Goal: Transaction & Acquisition: Purchase product/service

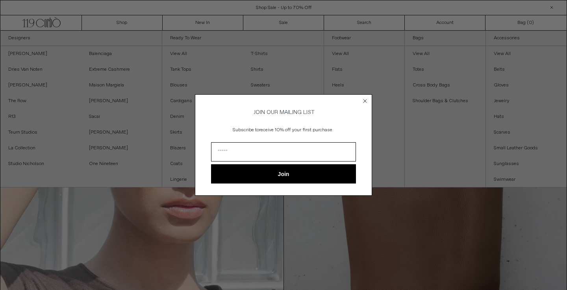
click at [364, 100] on icon "Close dialog" at bounding box center [364, 101] width 3 height 3
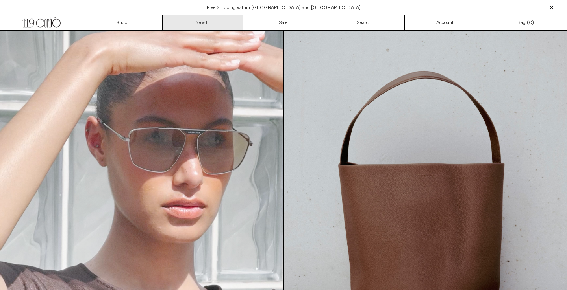
click at [208, 21] on link "New In" at bounding box center [203, 22] width 81 height 15
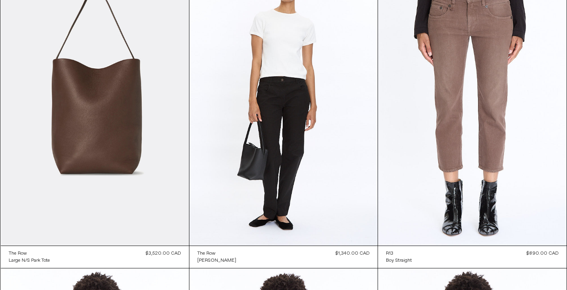
scroll to position [7409, 0]
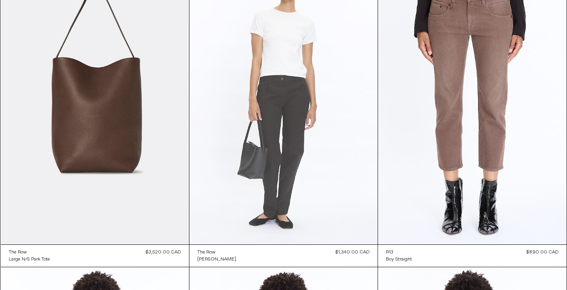
click at [269, 154] on at bounding box center [283, 103] width 188 height 282
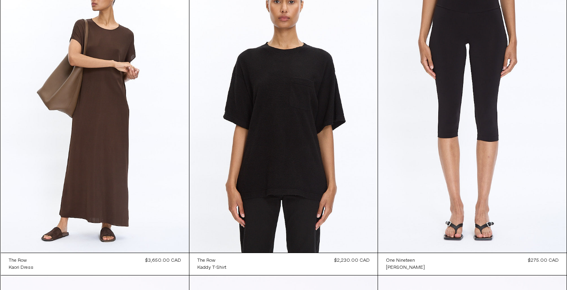
scroll to position [8627, 0]
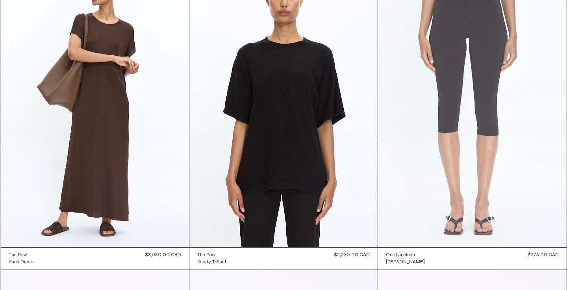
click at [460, 122] on at bounding box center [472, 106] width 188 height 283
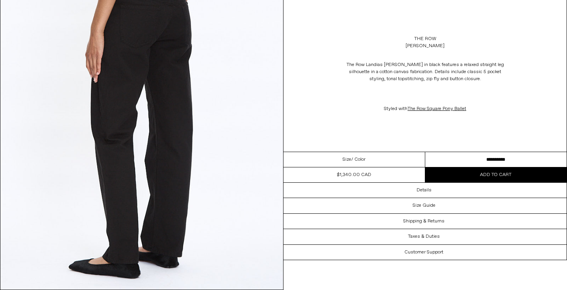
scroll to position [1171, 0]
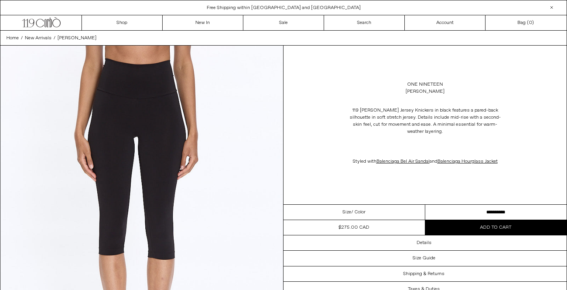
click at [494, 225] on span "Add to cart" at bounding box center [495, 228] width 31 height 6
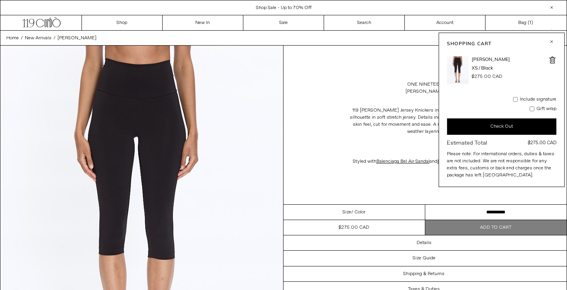
click at [502, 126] on button "Check Out" at bounding box center [501, 126] width 109 height 17
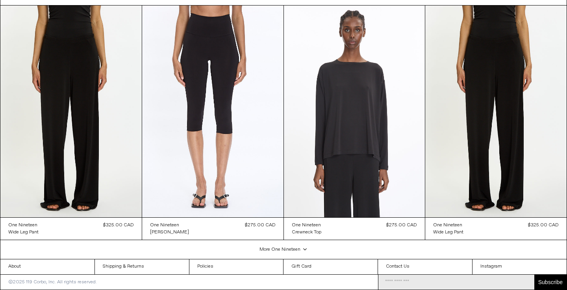
scroll to position [1472, 0]
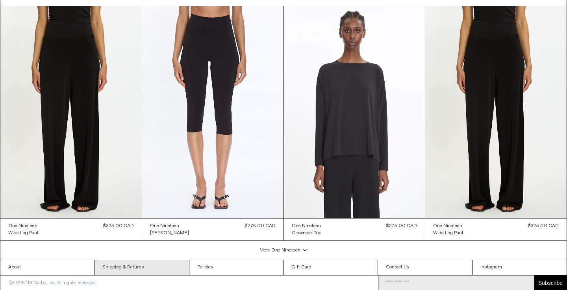
click at [157, 263] on link "Shipping & Returns" at bounding box center [142, 268] width 94 height 15
